Goal: Task Accomplishment & Management: Use online tool/utility

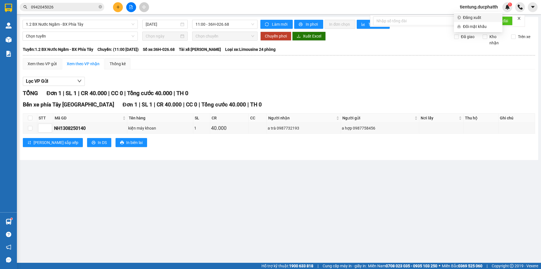
click at [472, 20] on span "Đăng xuất" at bounding box center [481, 17] width 36 height 6
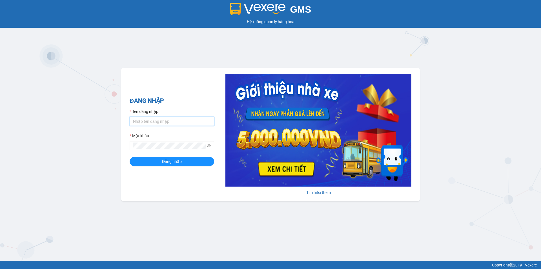
click at [153, 121] on input "Tên đăng nhập" at bounding box center [172, 121] width 85 height 9
type input "lnttu.ducphatth"
click at [130, 157] on button "Đăng nhập" at bounding box center [172, 161] width 85 height 9
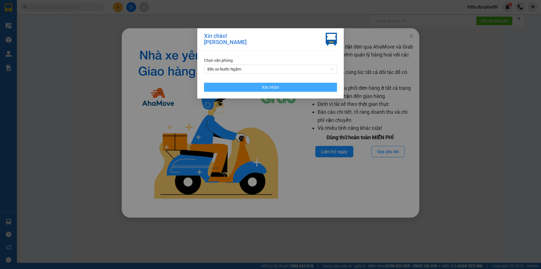
click at [241, 84] on button "Xác nhận" at bounding box center [270, 87] width 133 height 9
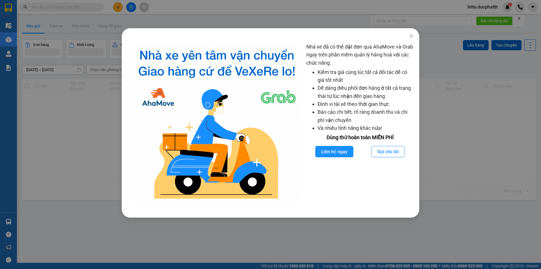
click at [101, 88] on div "Nhà xe đã có thể đặt đơn qua AhaMove và Grab ngay trên phần mềm quản lý hàng ho…" at bounding box center [270, 134] width 541 height 269
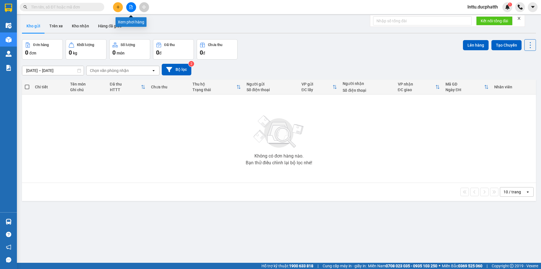
click at [130, 5] on button at bounding box center [131, 7] width 10 height 10
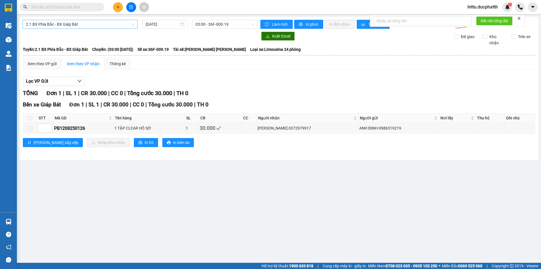
click at [99, 25] on span "2.1 BX Phía Bắc - BX Giáp Bát" at bounding box center [80, 24] width 109 height 8
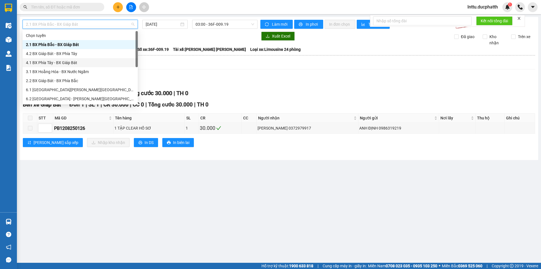
scroll to position [45, 0]
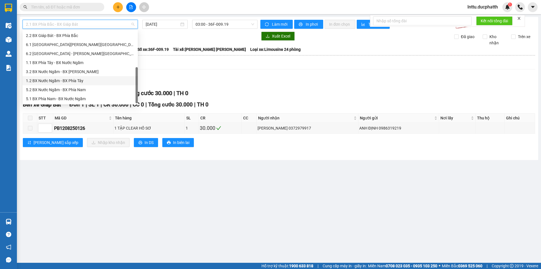
click at [78, 78] on div "1.2 BX Nước Ngầm - BX Phía Tây" at bounding box center [80, 81] width 109 height 6
type input "[DATE]"
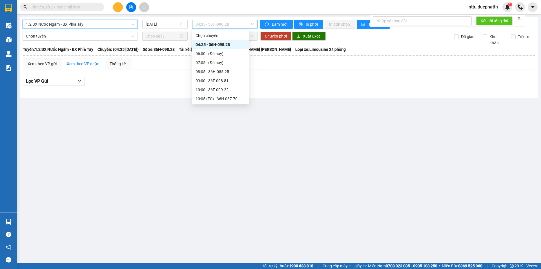
click at [210, 28] on div "04:35 - 36H-098.28" at bounding box center [224, 24] width 65 height 9
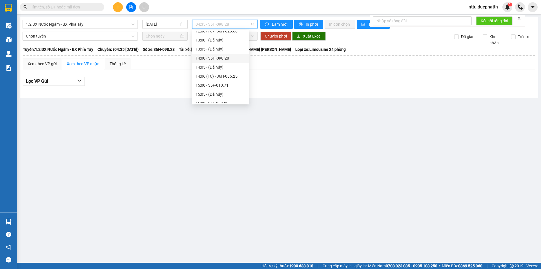
click at [220, 57] on div "14:00 - 36H-098.28" at bounding box center [221, 58] width 50 height 6
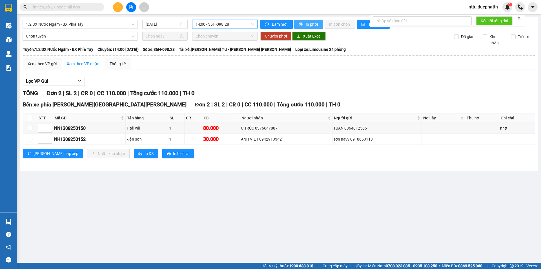
click at [321, 22] on button "In phơi" at bounding box center [308, 24] width 29 height 9
